Goal: Task Accomplishment & Management: Manage account settings

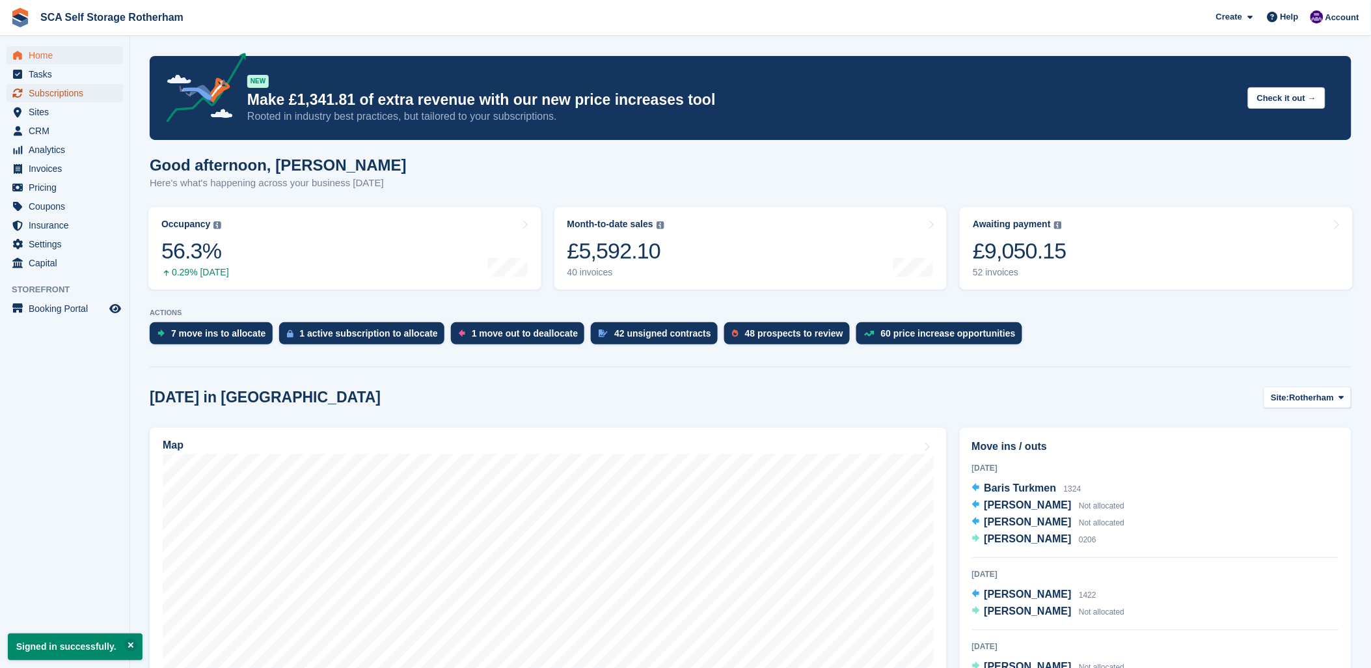
click at [44, 102] on span "Subscriptions" at bounding box center [68, 93] width 78 height 18
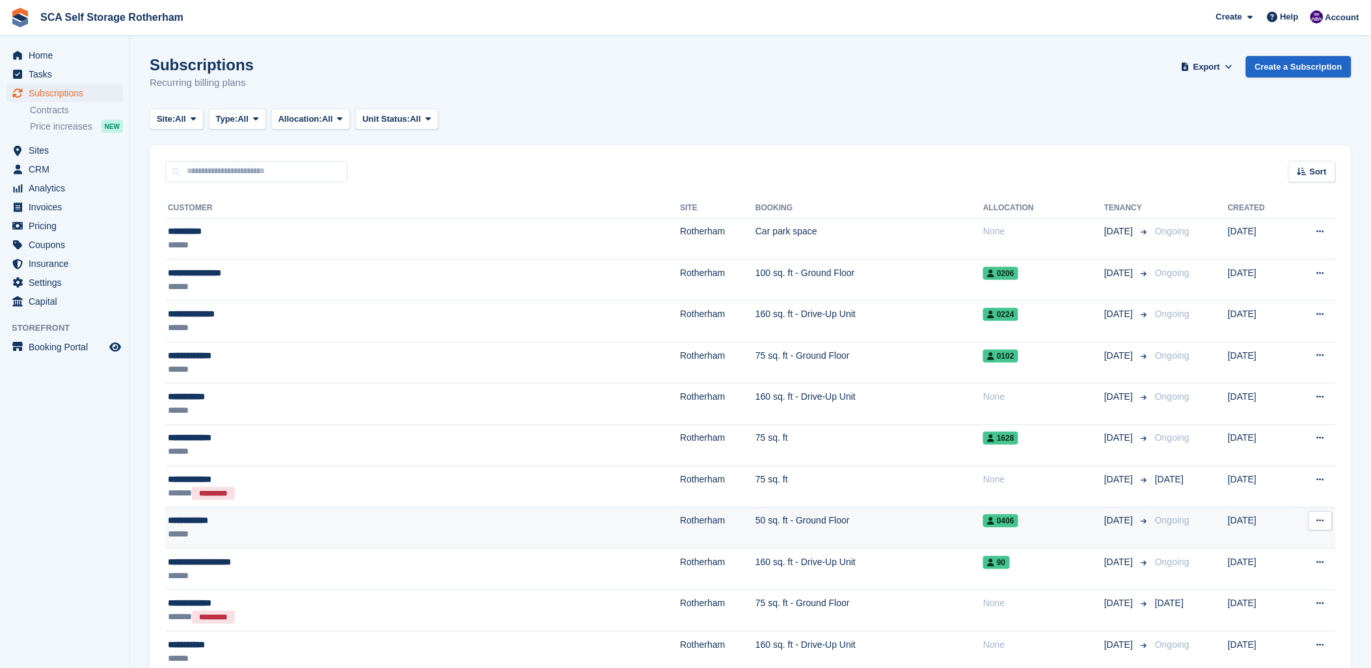
click at [755, 528] on td "50 sq. ft - Ground Floor" at bounding box center [869, 527] width 228 height 41
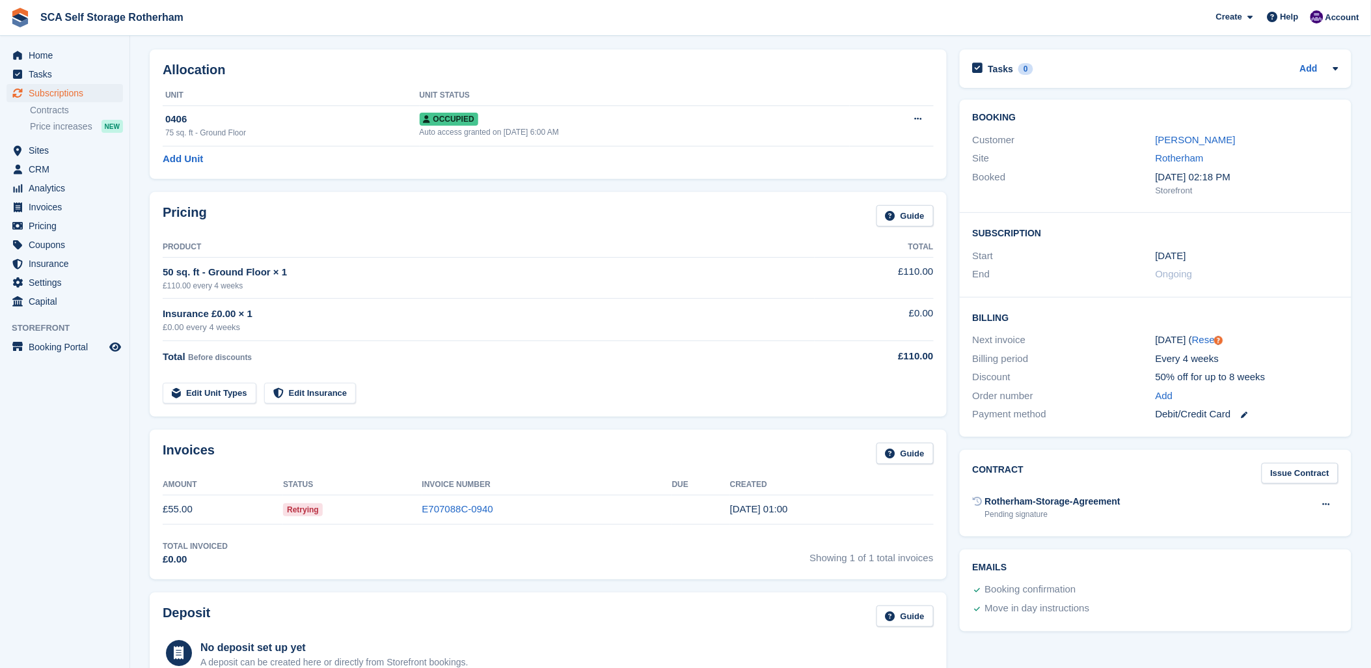
scroll to position [72, 0]
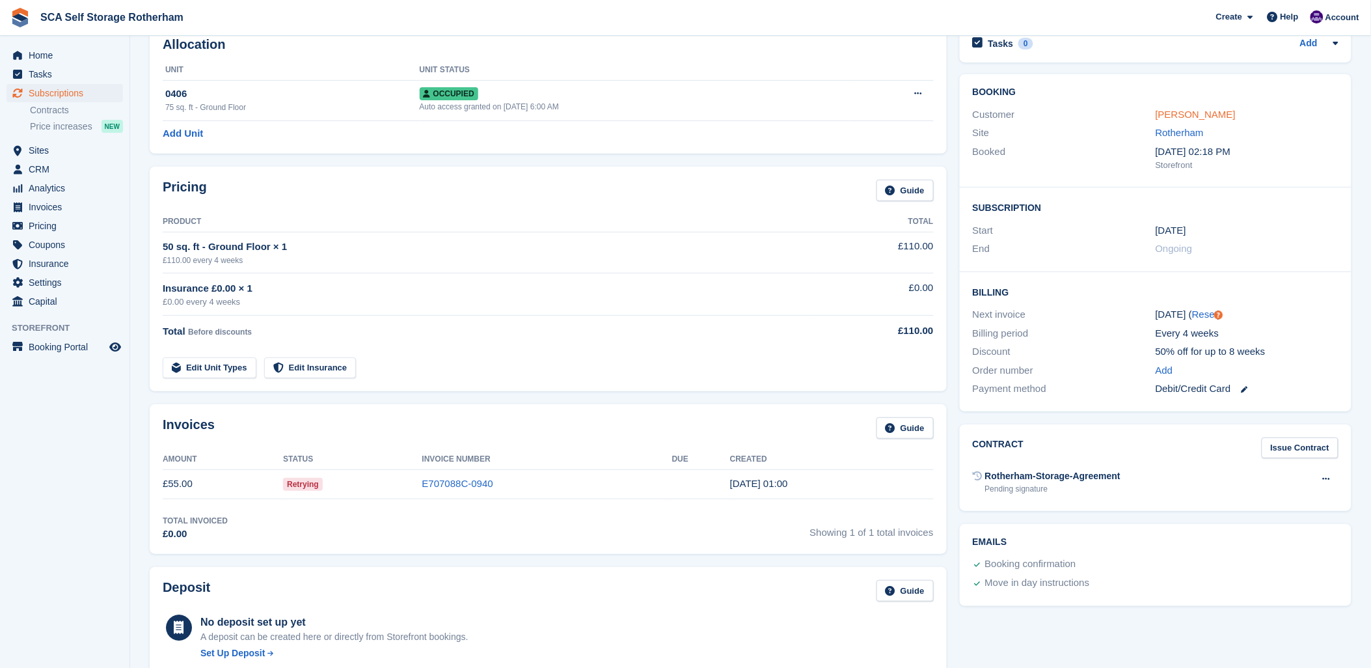
click at [1163, 118] on link "John Horvath" at bounding box center [1196, 114] width 80 height 11
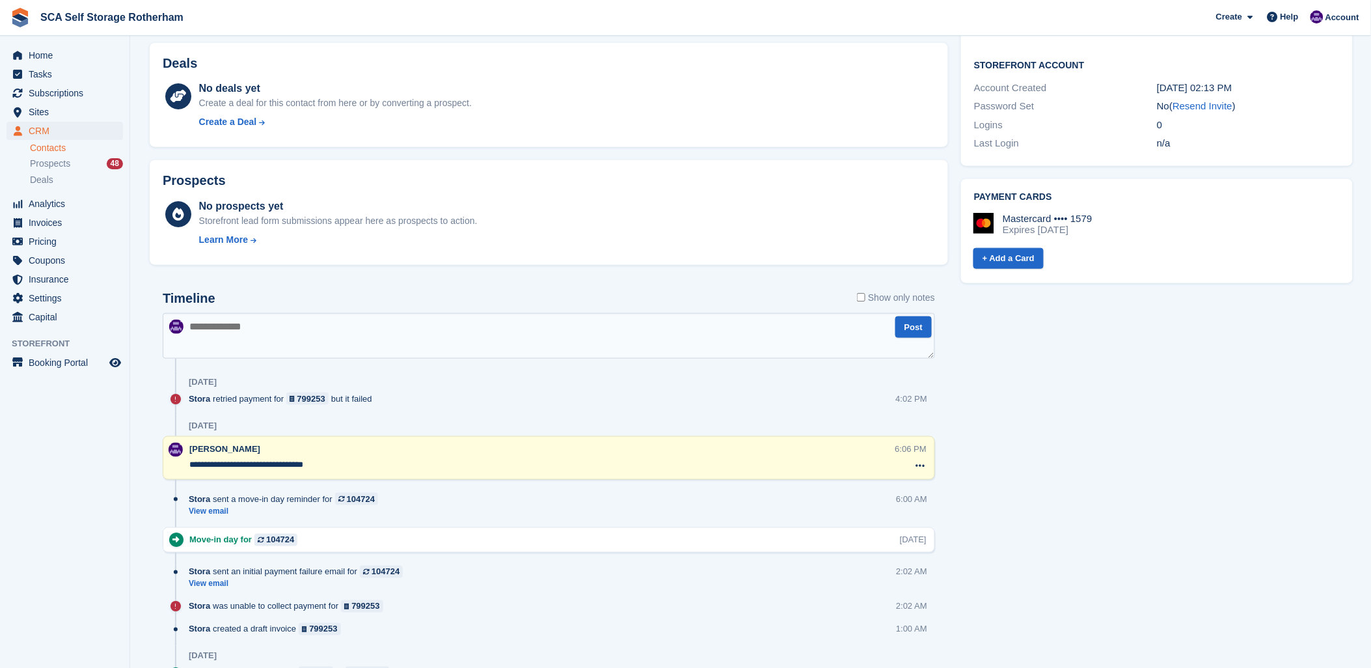
scroll to position [506, 0]
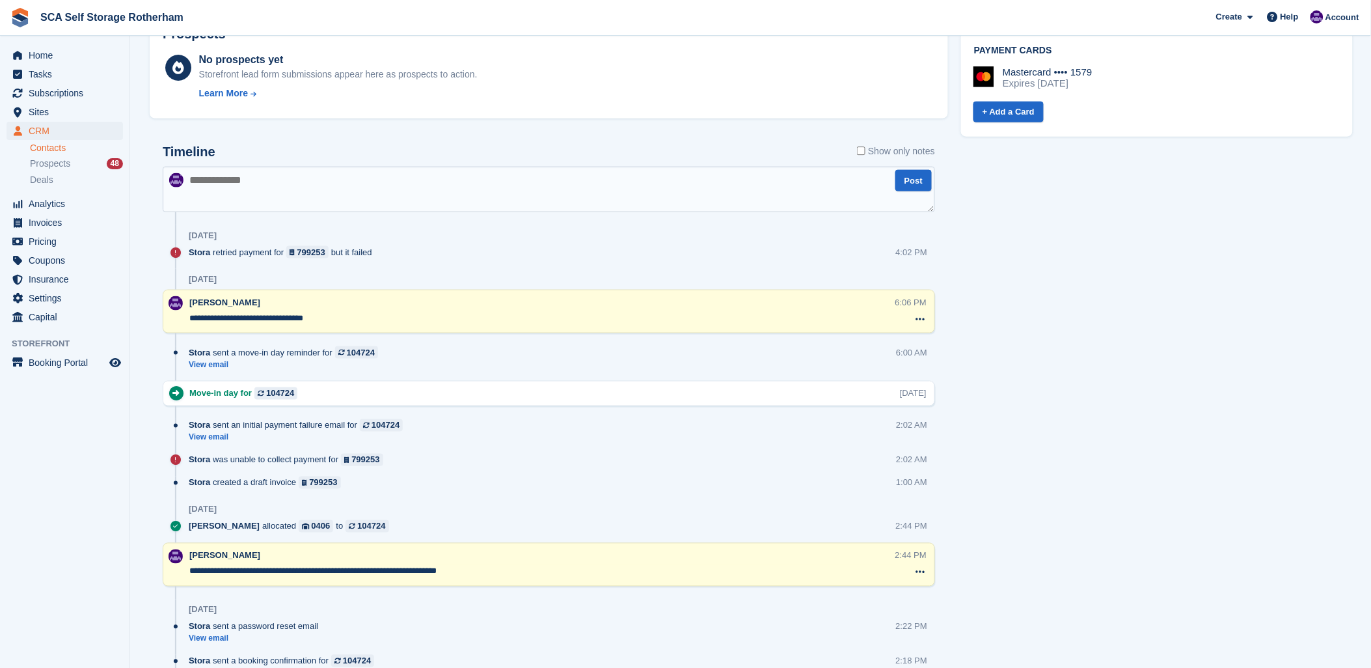
click at [239, 180] on textarea at bounding box center [549, 190] width 772 height 46
type textarea "**********"
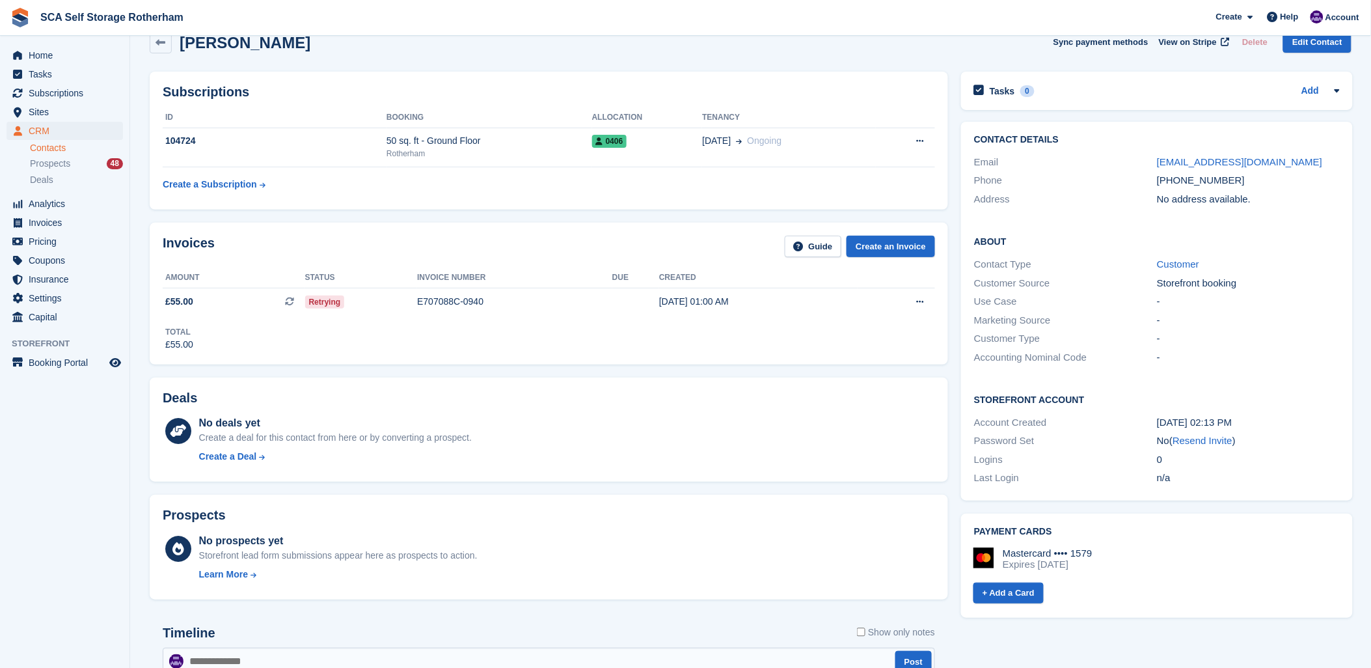
scroll to position [0, 0]
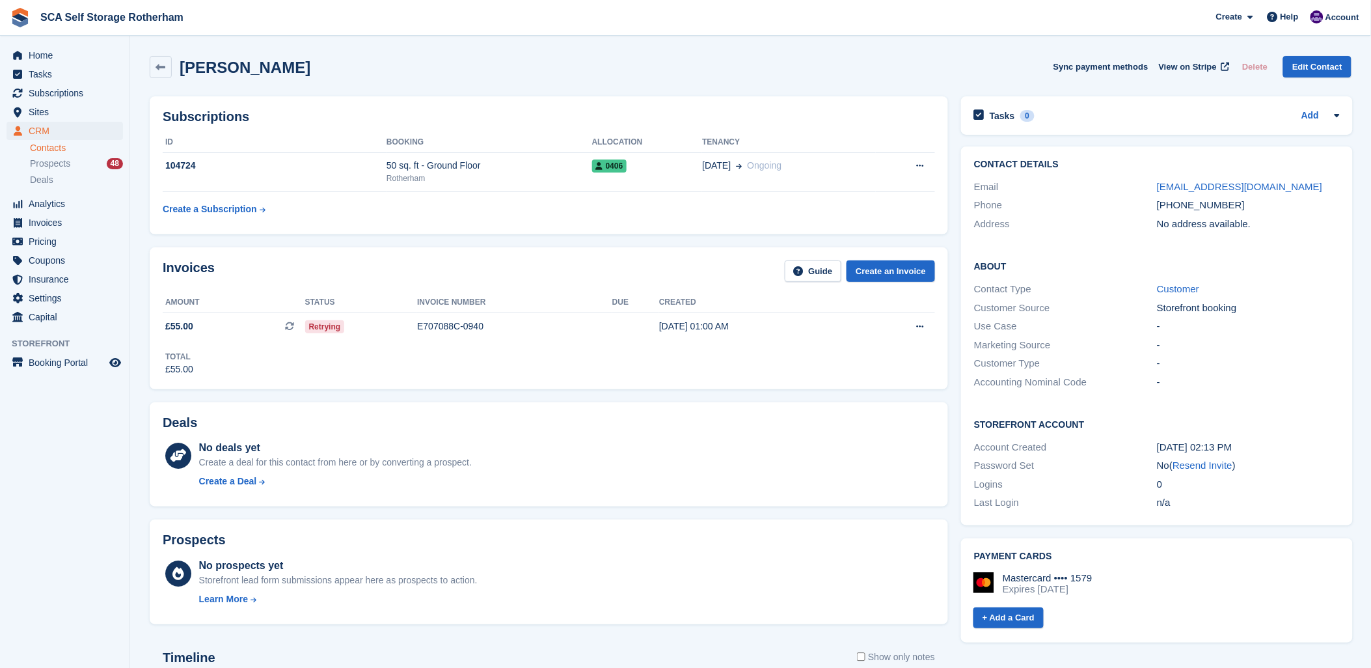
click at [489, 194] on table "ID Booking Allocation Tenancy 104724 50 sq. ft - Ground Floor Rotherham 0406 03…" at bounding box center [549, 177] width 772 height 90
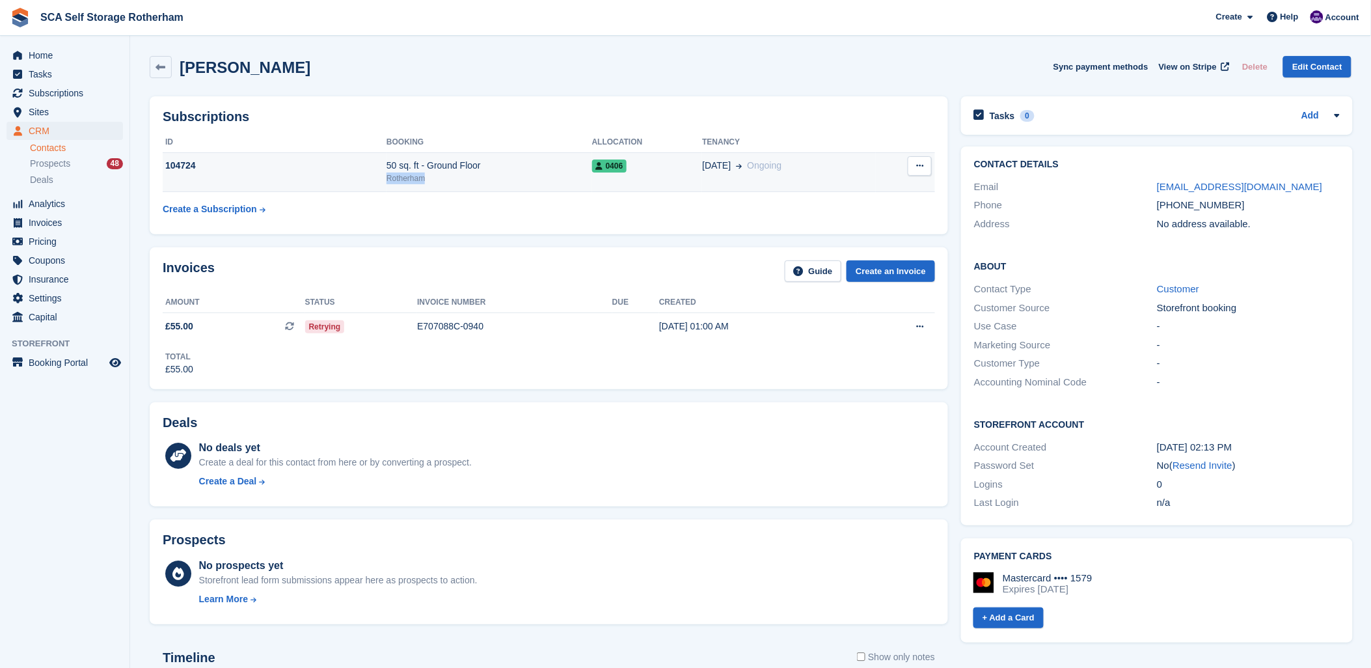
click at [493, 173] on td "50 sq. ft - Ground Floor Rotherham" at bounding box center [490, 172] width 206 height 40
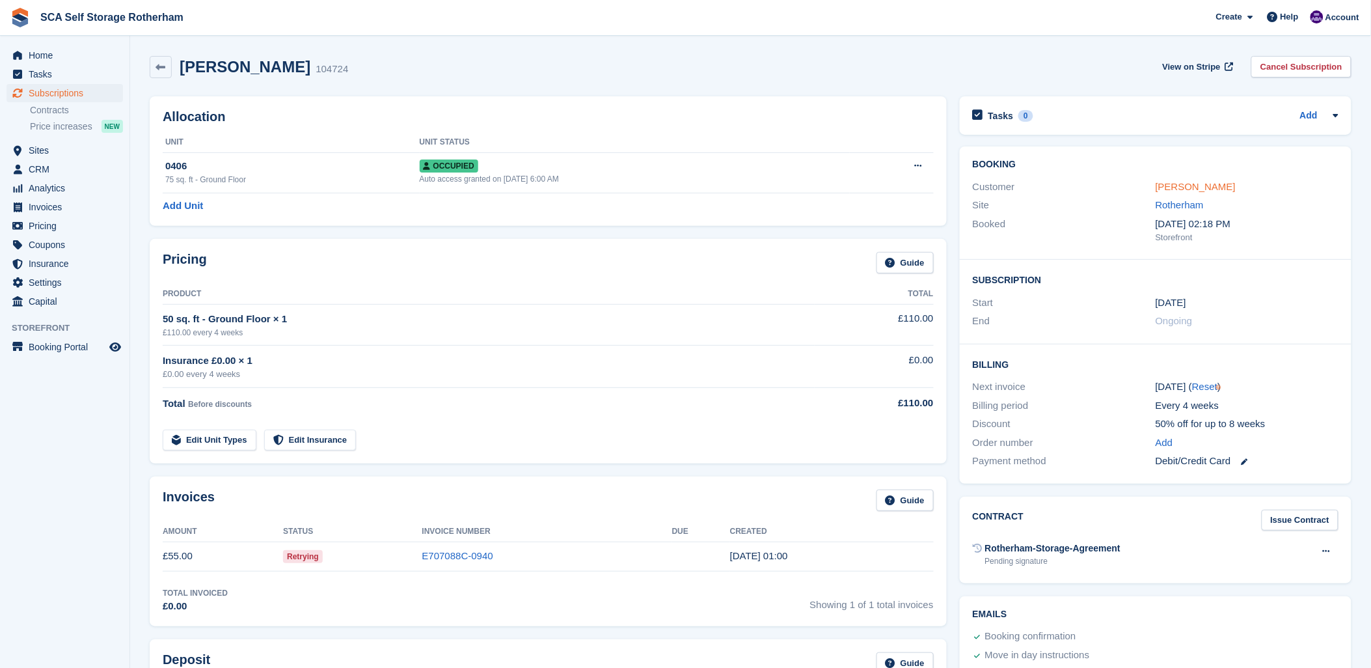
click at [1176, 185] on link "[PERSON_NAME]" at bounding box center [1196, 186] width 80 height 11
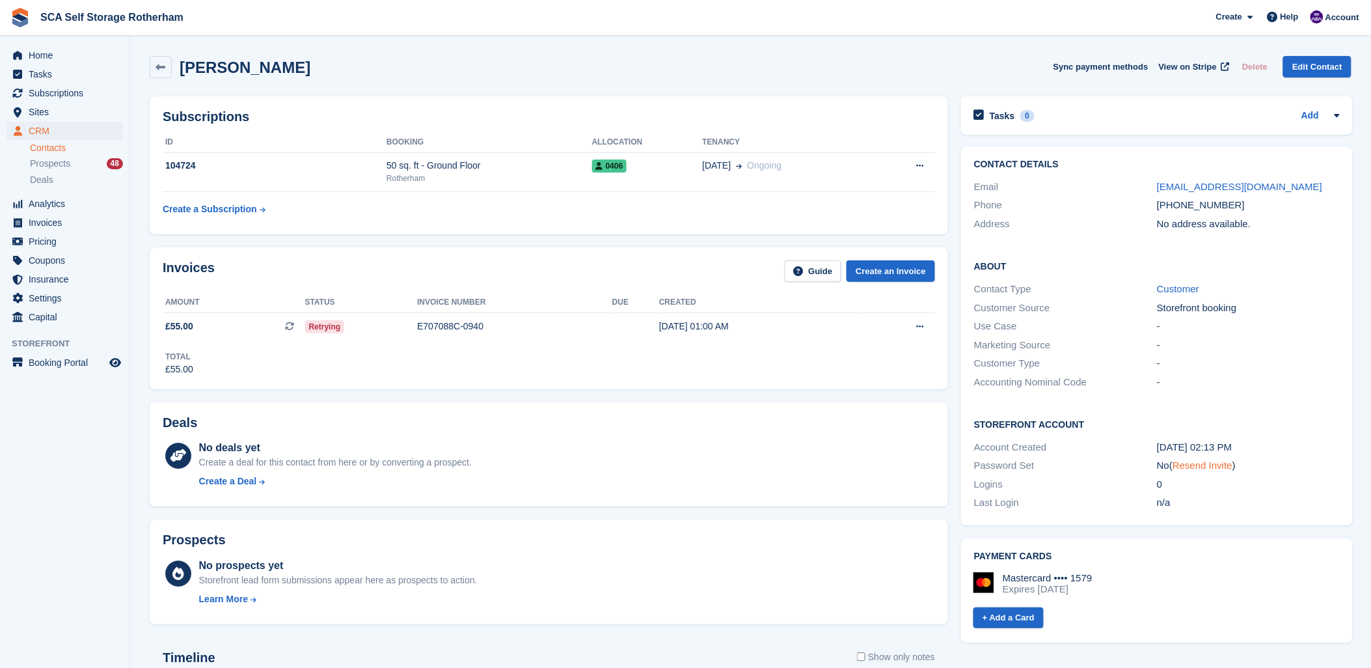
click at [1198, 469] on link "Resend Invite" at bounding box center [1203, 464] width 60 height 11
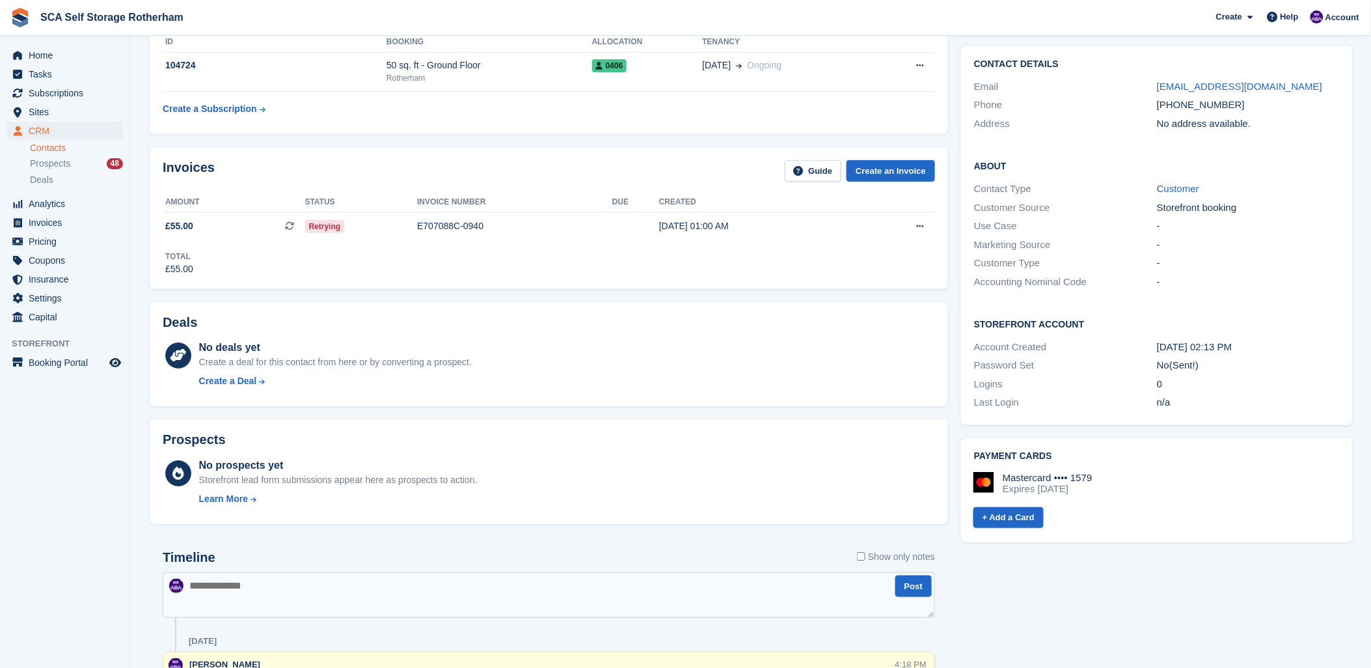
scroll to position [72, 0]
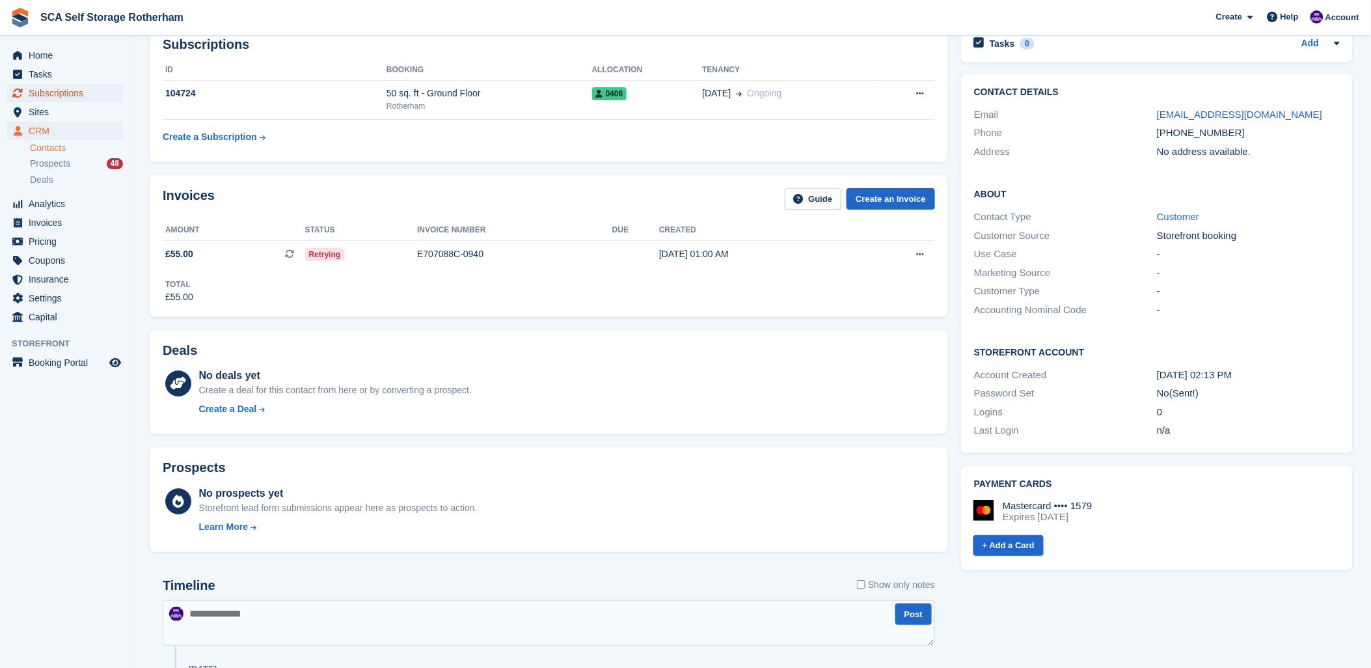
click at [52, 90] on span "Subscriptions" at bounding box center [68, 93] width 78 height 18
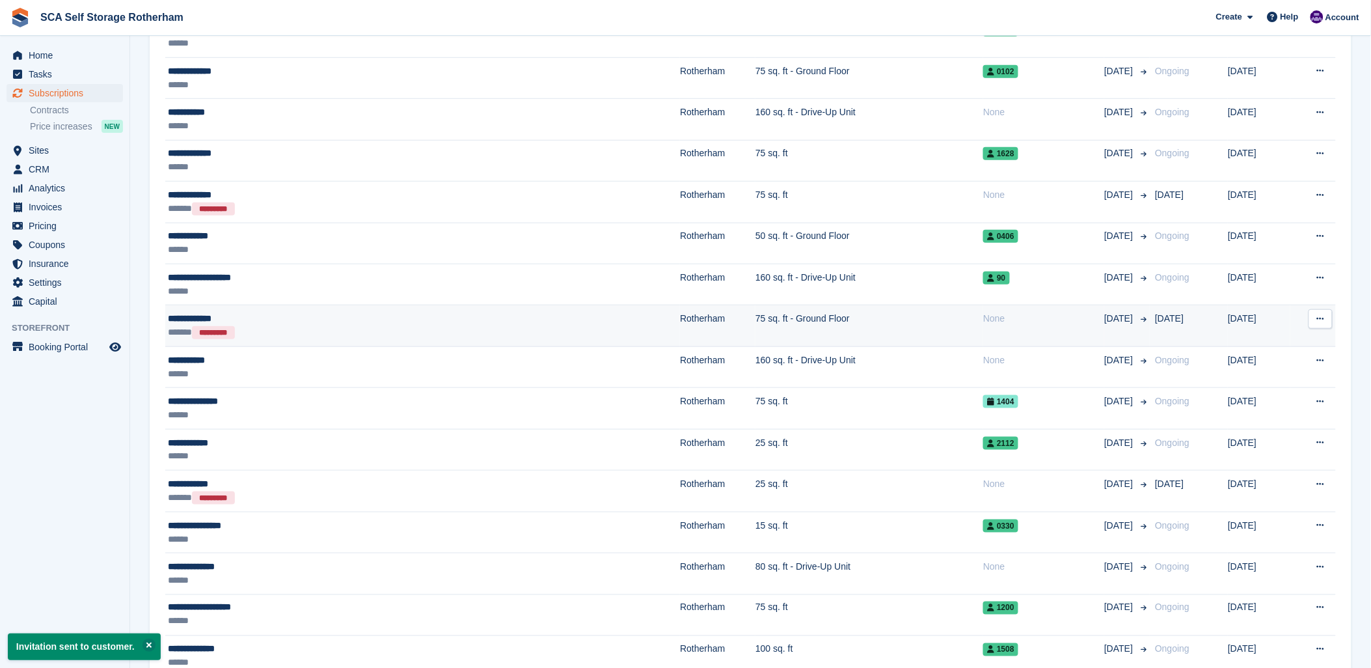
scroll to position [361, 0]
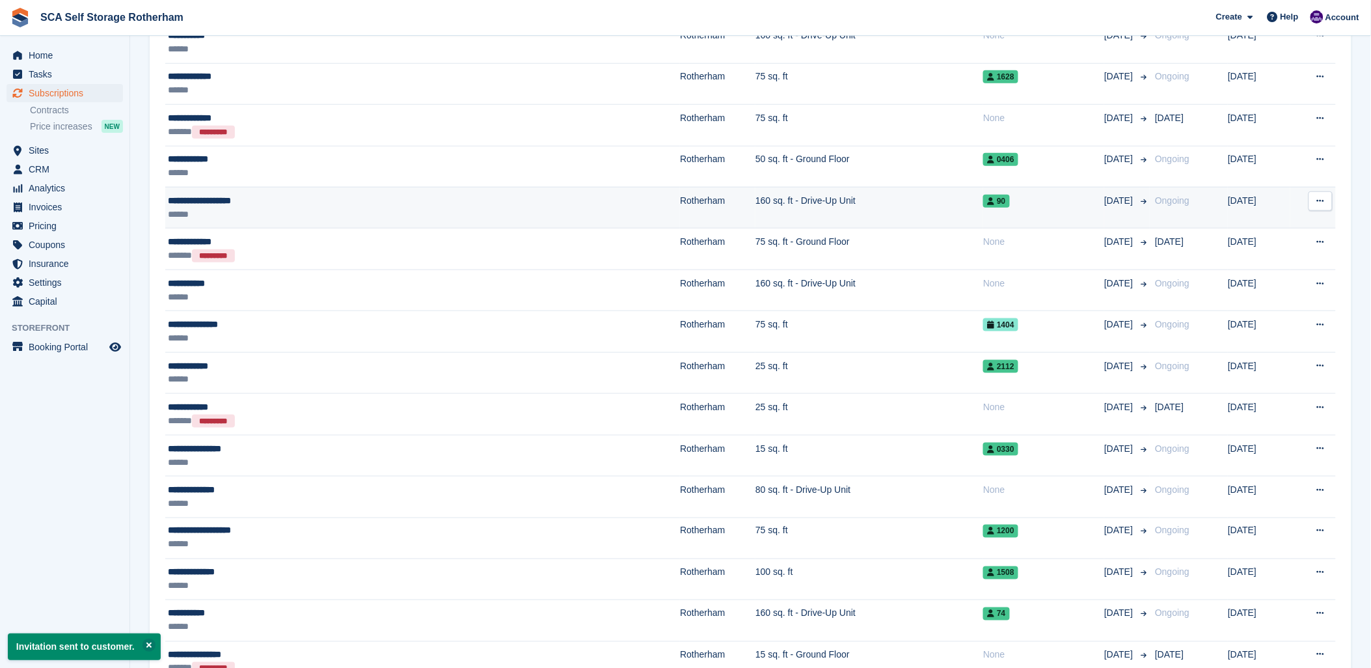
click at [755, 217] on td "160 sq. ft - Drive-Up Unit" at bounding box center [869, 207] width 228 height 41
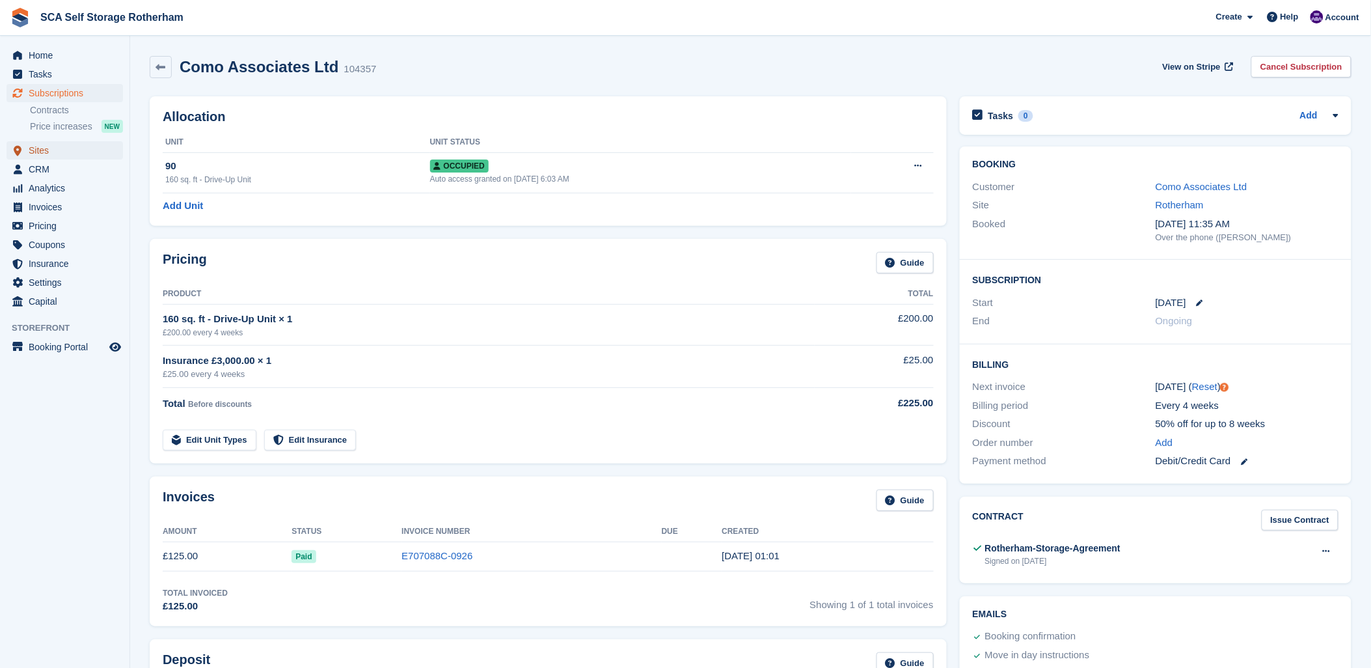
click at [46, 157] on span "Sites" at bounding box center [68, 150] width 78 height 18
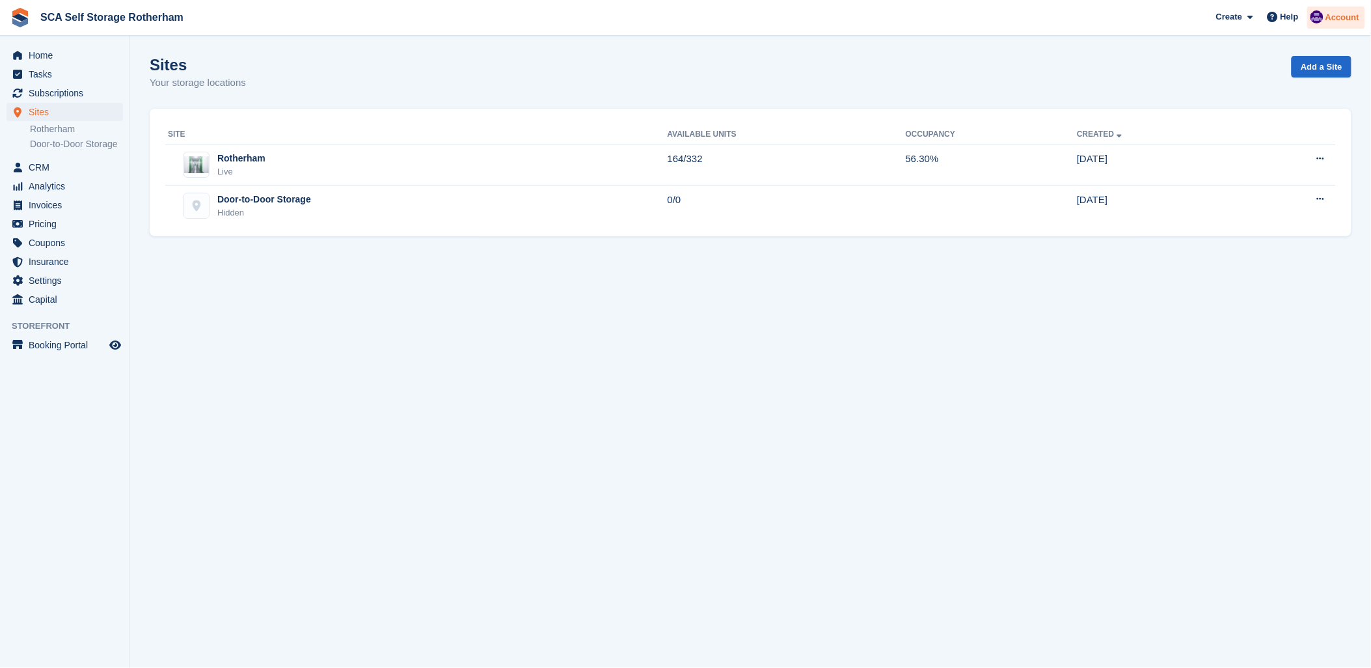
click at [1331, 10] on div "Account" at bounding box center [1336, 18] width 58 height 23
click at [1234, 132] on div "Logout" at bounding box center [1240, 129] width 31 height 14
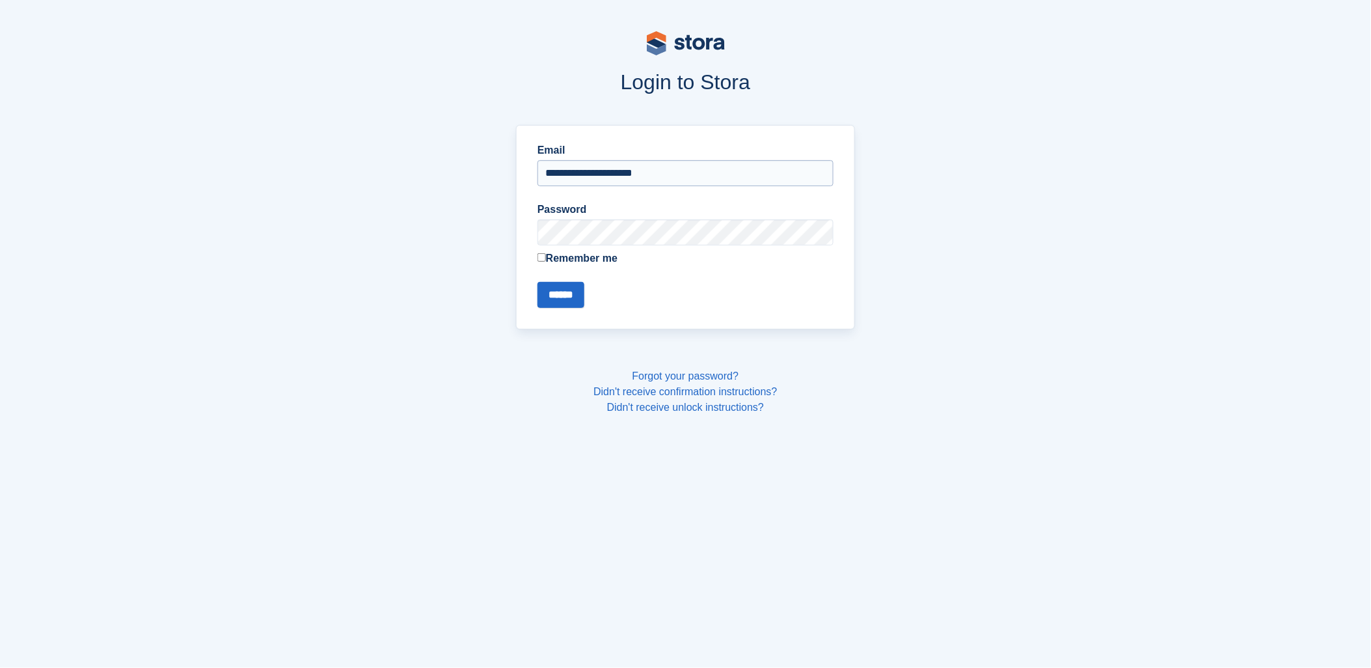
click at [649, 164] on input "**********" at bounding box center [685, 173] width 296 height 26
type input "**********"
click at [584, 300] on input "******" at bounding box center [560, 295] width 47 height 26
